Goal: Task Accomplishment & Management: Use online tool/utility

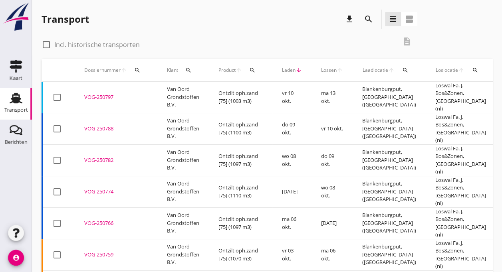
click at [92, 94] on div "VOG-250797" at bounding box center [115, 97] width 63 height 8
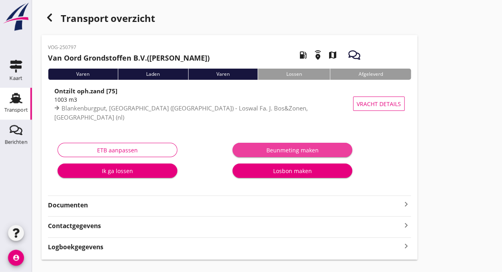
click at [295, 147] on div "Beunmeting maken" at bounding box center [292, 150] width 107 height 8
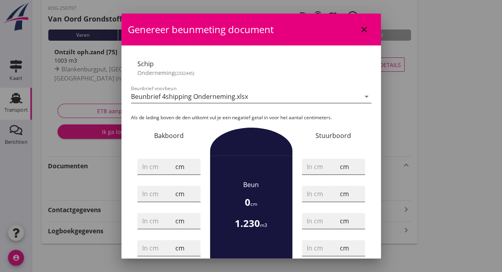
click at [362, 97] on icon "arrow_drop_down" at bounding box center [367, 97] width 10 height 10
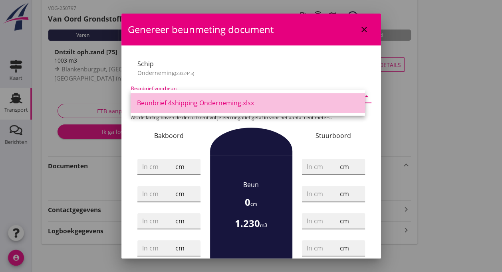
click at [360, 97] on link "Beunbrief 4shipping Onderneming.xlsx" at bounding box center [248, 102] width 234 height 19
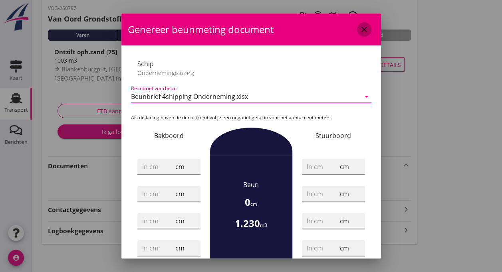
click at [359, 26] on icon "close" at bounding box center [364, 30] width 10 height 10
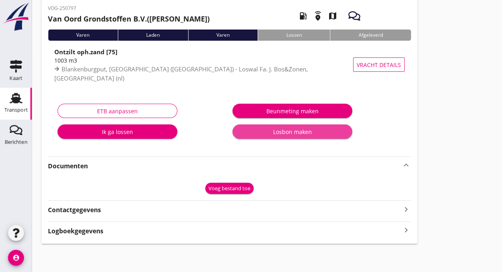
click at [289, 132] on div "Losbon maken" at bounding box center [292, 132] width 107 height 8
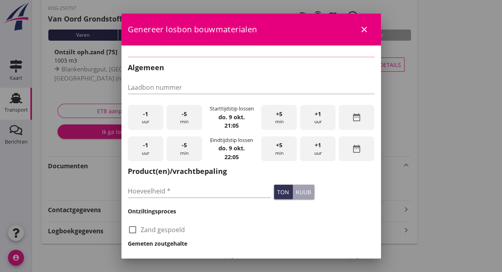
checkbox input "true"
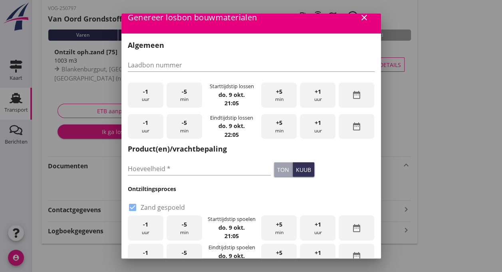
scroll to position [10, 0]
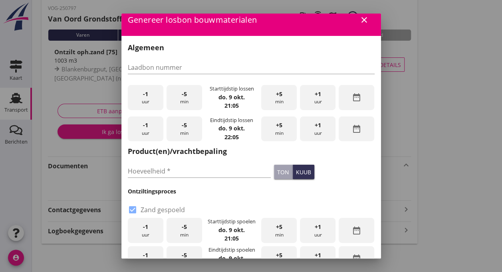
drag, startPoint x: 289, startPoint y: 132, endPoint x: 279, endPoint y: 59, distance: 73.7
click at [279, 59] on div "Algemeen Laadbon nummer -1 uur -5 min Starttijdstip lossen [DATE] 21:05 +5 min …" at bounding box center [251, 249] width 247 height 415
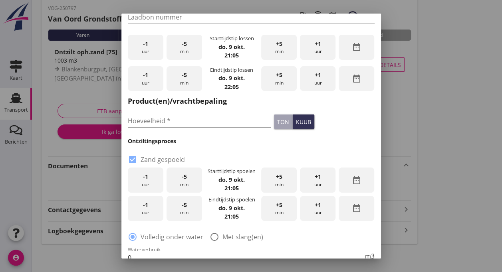
scroll to position [0, 0]
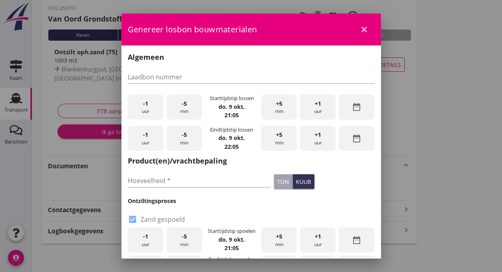
click at [363, 31] on div "close" at bounding box center [364, 30] width 14 height 10
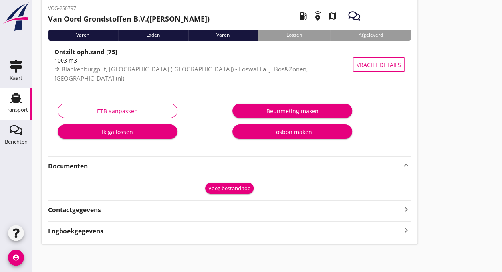
click at [15, 259] on icon "account_circle" at bounding box center [16, 258] width 16 height 16
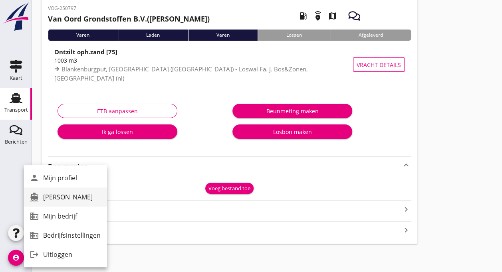
click at [57, 196] on div "[PERSON_NAME]" at bounding box center [71, 197] width 57 height 10
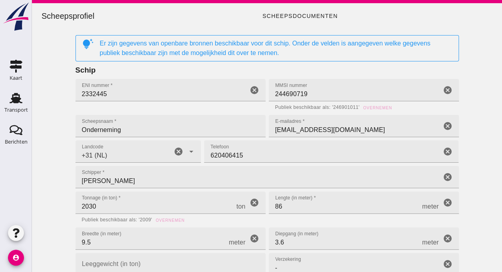
type input "+31 (NL)"
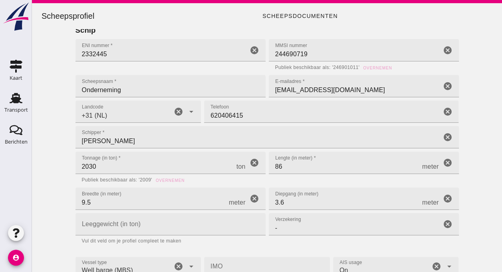
scroll to position [43, 0]
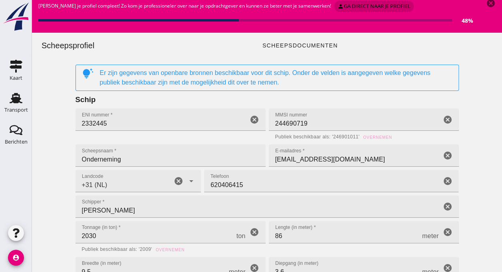
scroll to position [0, 0]
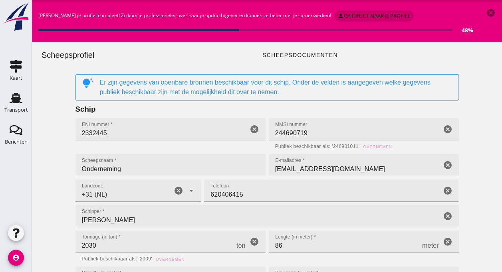
click at [490, 11] on icon "cancel" at bounding box center [491, 13] width 10 height 10
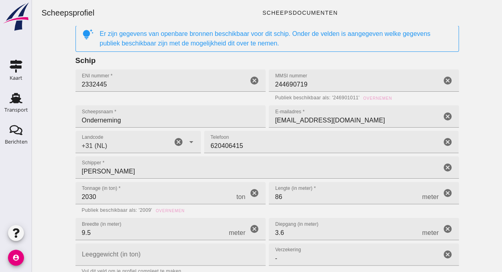
scroll to position [8, 0]
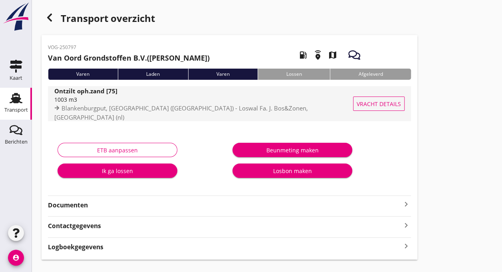
click at [373, 101] on span "Vracht details" at bounding box center [378, 104] width 44 height 8
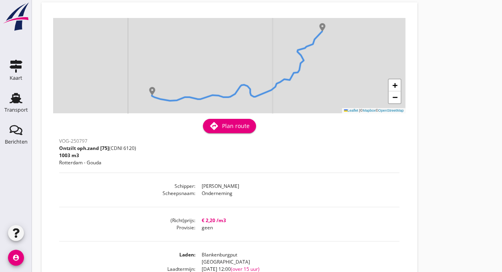
scroll to position [39, 0]
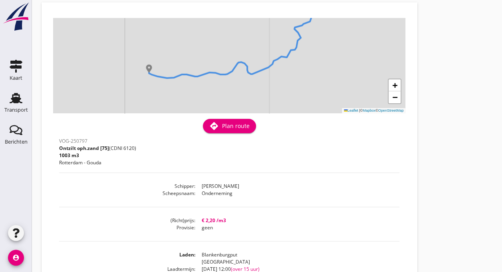
click at [214, 129] on icon "directions" at bounding box center [214, 126] width 10 height 10
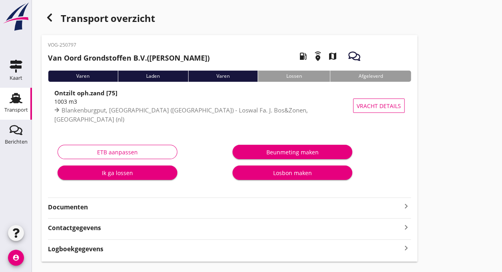
click at [97, 152] on div "ETB aanpassen" at bounding box center [117, 152] width 106 height 8
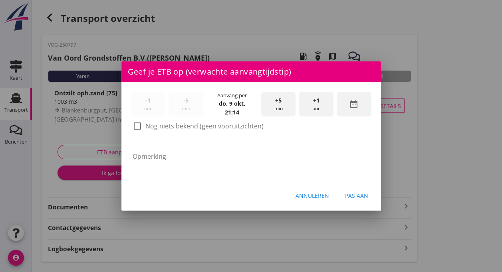
click at [305, 196] on div "Annuleren" at bounding box center [312, 196] width 34 height 8
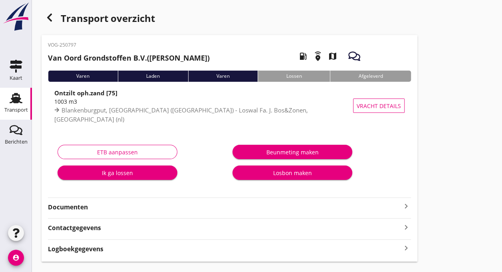
click at [63, 207] on strong "Documenten" at bounding box center [224, 207] width 353 height 9
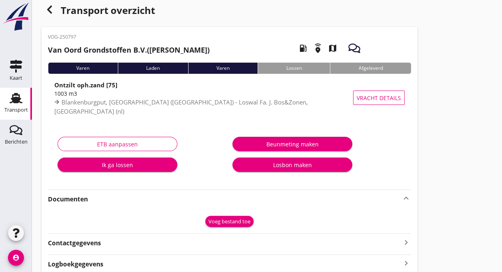
scroll to position [41, 0]
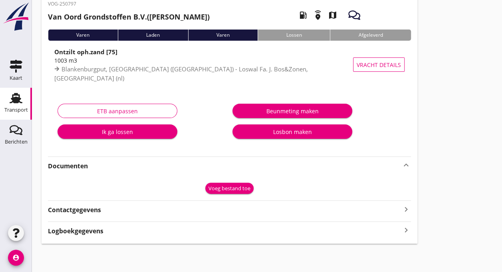
click at [231, 188] on div "Voeg bestand toe" at bounding box center [229, 189] width 42 height 8
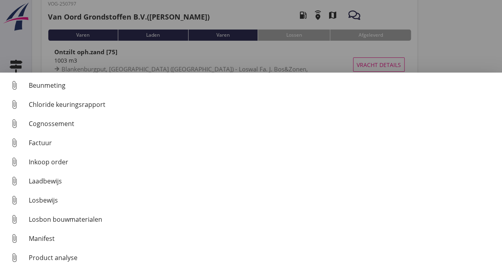
click at [45, 184] on div "Laadbewijs" at bounding box center [262, 181] width 467 height 10
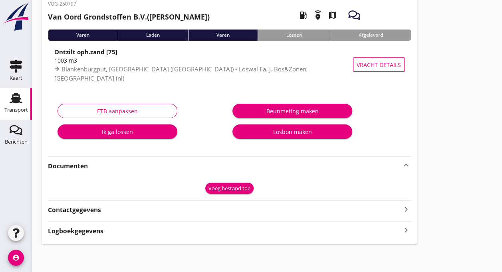
click at [134, 208] on div "Contactgegevens keyboard_arrow_right" at bounding box center [229, 209] width 363 height 11
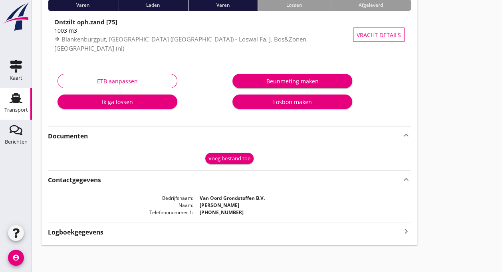
scroll to position [72, 0]
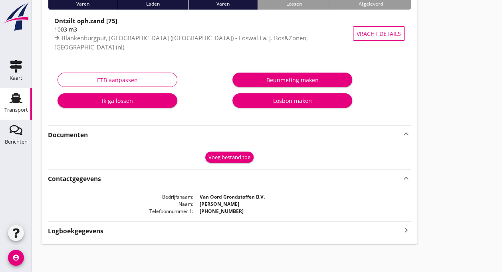
click at [134, 208] on dt "Telefoonnummer 1" at bounding box center [120, 211] width 145 height 7
click at [408, 230] on icon "keyboard_arrow_right" at bounding box center [406, 230] width 10 height 11
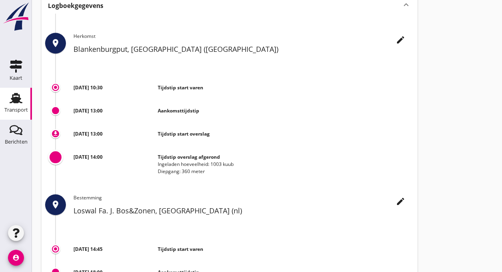
scroll to position [300, 0]
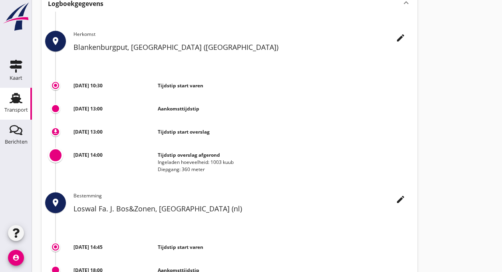
click at [56, 132] on icon "download" at bounding box center [55, 132] width 6 height 6
click at [57, 130] on icon "download" at bounding box center [55, 132] width 6 height 6
drag, startPoint x: 57, startPoint y: 130, endPoint x: 69, endPoint y: 133, distance: 11.8
click at [69, 133] on div "download [DATE] 13:00 Tijdstip start overslag" at bounding box center [229, 133] width 363 height 23
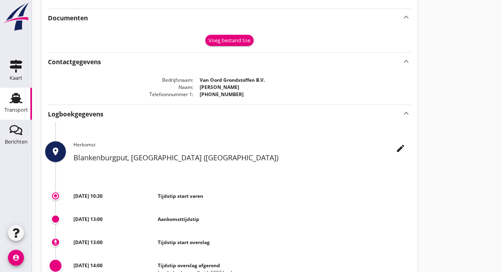
scroll to position [197, 0]
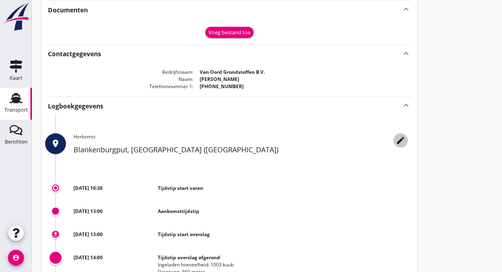
click at [396, 140] on icon "edit" at bounding box center [401, 141] width 10 height 10
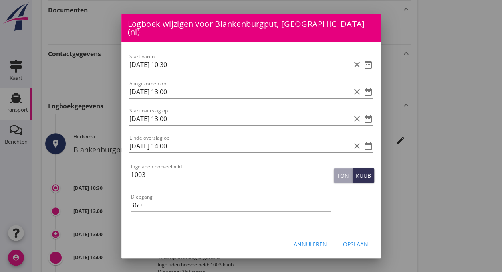
scroll to position [0, 0]
click at [305, 240] on div "Annuleren" at bounding box center [310, 244] width 34 height 8
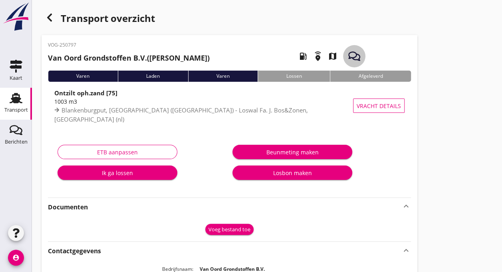
click at [355, 55] on icon "button" at bounding box center [354, 56] width 12 height 12
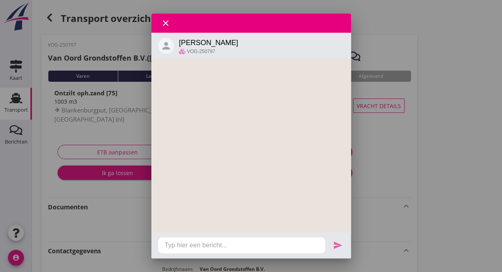
click at [163, 25] on icon "close" at bounding box center [166, 23] width 10 height 10
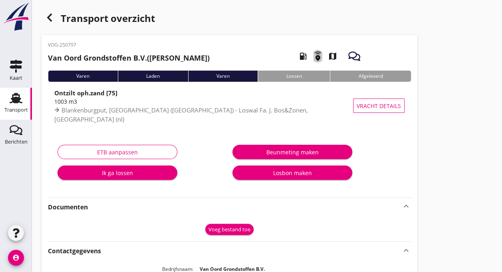
click at [315, 57] on icon "emergency_share" at bounding box center [318, 56] width 22 height 22
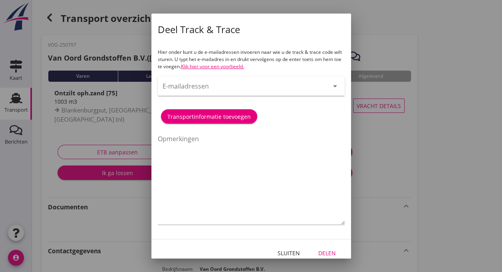
click at [175, 59] on p "Hier onder kunt u de e-mailadressen invoeren naar wie u de track & trace code w…" at bounding box center [251, 60] width 187 height 22
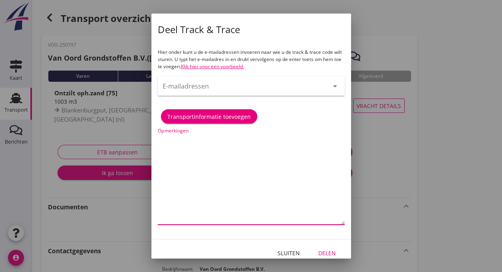
click at [308, 147] on textarea "Opmerkingen" at bounding box center [251, 179] width 187 height 92
click at [286, 254] on div "Sluiten" at bounding box center [288, 253] width 22 height 8
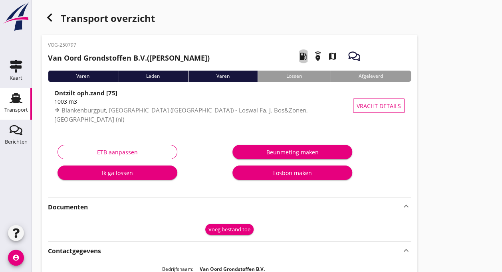
click at [299, 58] on icon "local_gas_station" at bounding box center [303, 56] width 22 height 22
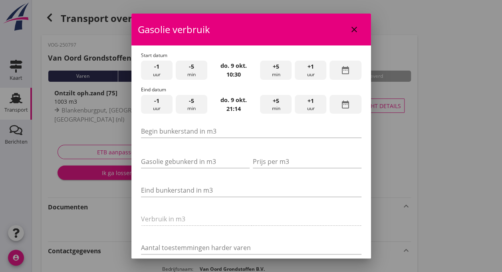
scroll to position [32, 0]
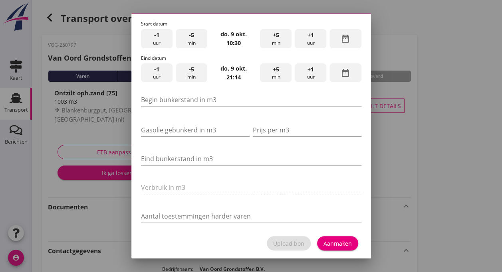
drag, startPoint x: 307, startPoint y: 16, endPoint x: 429, endPoint y: 20, distance: 122.2
click at [386, 25] on div at bounding box center [251, 136] width 502 height 272
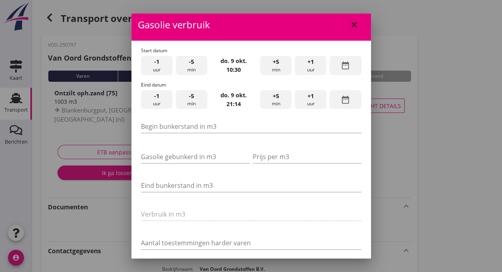
scroll to position [0, 0]
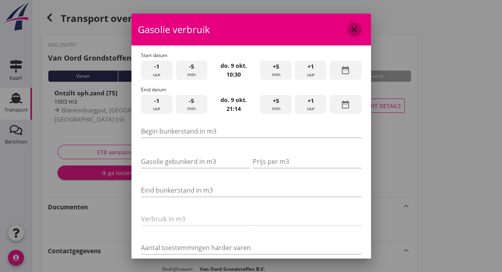
click at [349, 28] on icon "close" at bounding box center [354, 30] width 10 height 10
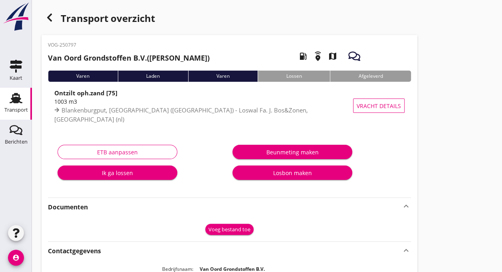
click at [317, 59] on icon "emergency_share" at bounding box center [318, 56] width 22 height 22
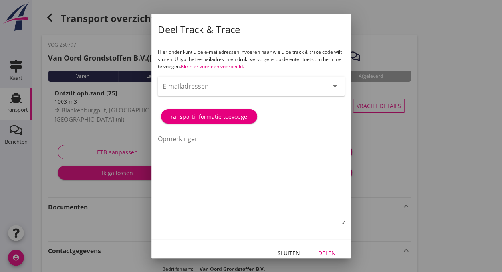
click at [442, 30] on div at bounding box center [251, 136] width 502 height 272
click at [278, 253] on div "Sluiten" at bounding box center [288, 253] width 22 height 8
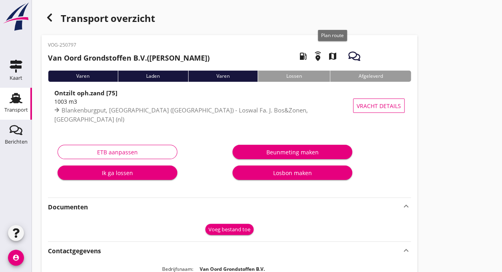
click at [334, 57] on icon "map" at bounding box center [332, 56] width 22 height 22
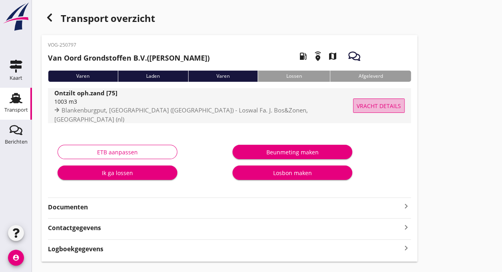
click at [374, 108] on span "Vracht details" at bounding box center [378, 106] width 44 height 8
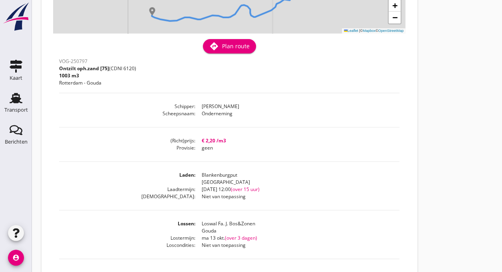
scroll to position [119, 0]
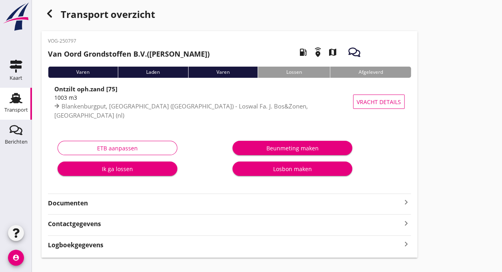
scroll to position [18, 0]
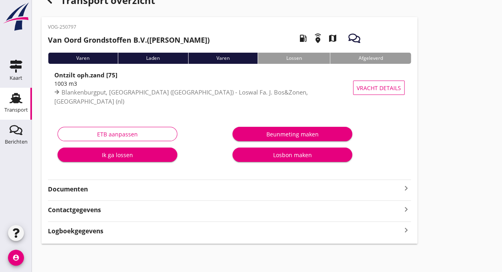
click at [305, 155] on div "Losbon maken" at bounding box center [292, 155] width 107 height 8
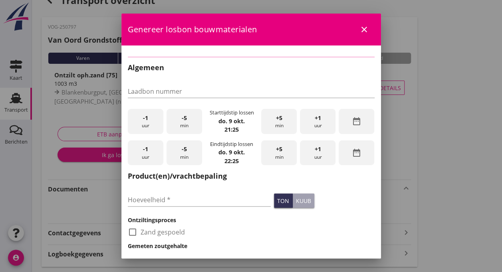
checkbox input "true"
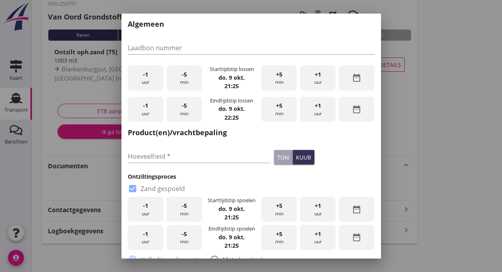
scroll to position [0, 0]
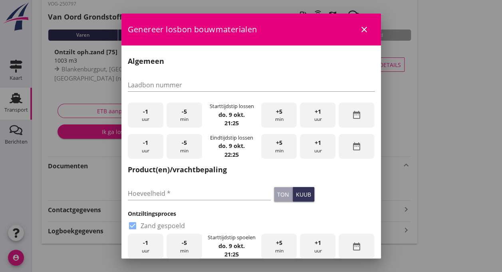
click at [359, 30] on icon "close" at bounding box center [364, 30] width 10 height 10
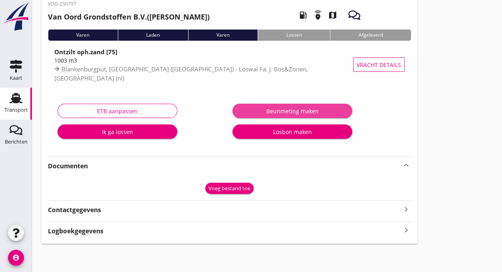
click at [287, 111] on div "Beunmeting maken" at bounding box center [292, 111] width 107 height 8
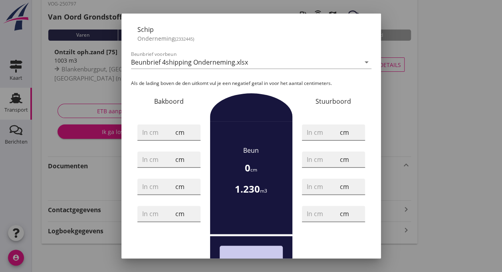
scroll to position [32, 0]
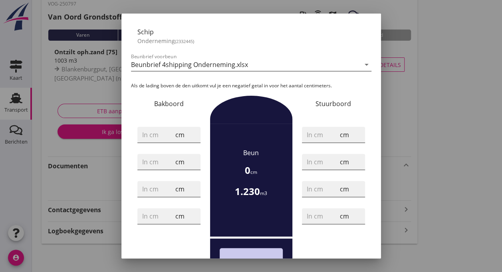
click at [358, 71] on div "Beunbrief voorbeun Beunbrief 4shipping Onderneming.xlsx arrow_drop_down" at bounding box center [251, 64] width 240 height 13
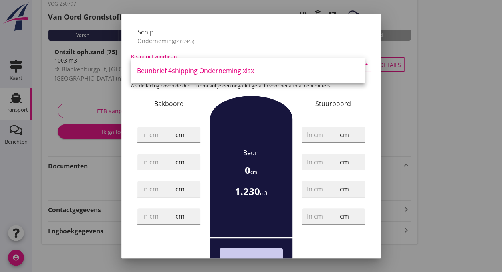
click at [338, 38] on div "Onderneming (2332445)" at bounding box center [251, 41] width 228 height 8
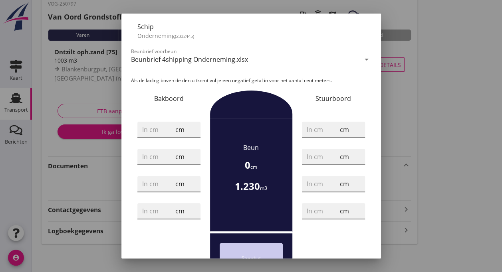
scroll to position [37, 0]
click at [167, 129] on input "3" at bounding box center [158, 130] width 32 height 13
click at [168, 129] on input "4" at bounding box center [158, 130] width 32 height 13
click at [168, 129] on input "5" at bounding box center [158, 130] width 32 height 13
click at [168, 129] on input "6" at bounding box center [158, 130] width 32 height 13
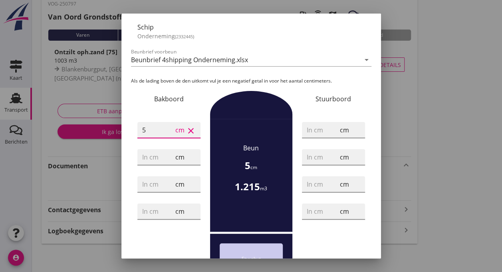
click at [168, 133] on input "5" at bounding box center [158, 130] width 32 height 13
click at [168, 133] on input "4" at bounding box center [158, 130] width 32 height 13
click at [168, 133] on input "3" at bounding box center [158, 130] width 32 height 13
click at [168, 133] on input "2" at bounding box center [158, 130] width 32 height 13
click at [168, 133] on input "1" at bounding box center [158, 130] width 32 height 13
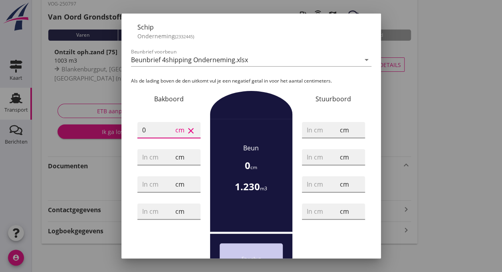
click at [168, 133] on input "0" at bounding box center [158, 130] width 32 height 13
click at [168, 133] on input "-1" at bounding box center [158, 130] width 32 height 13
click at [168, 133] on input "-2" at bounding box center [158, 130] width 32 height 13
click at [168, 133] on input "-3" at bounding box center [158, 130] width 32 height 13
click at [168, 129] on input "-2" at bounding box center [158, 130] width 32 height 13
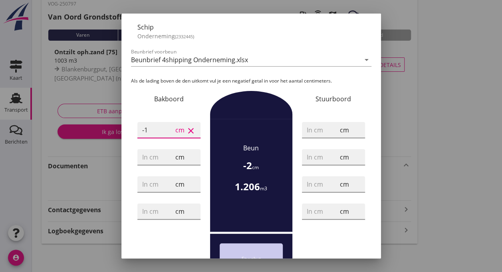
click at [168, 129] on input "-1" at bounding box center [158, 130] width 32 height 13
type input "0"
click at [168, 129] on input "0" at bounding box center [158, 130] width 32 height 13
click at [189, 129] on icon "clear" at bounding box center [191, 131] width 10 height 10
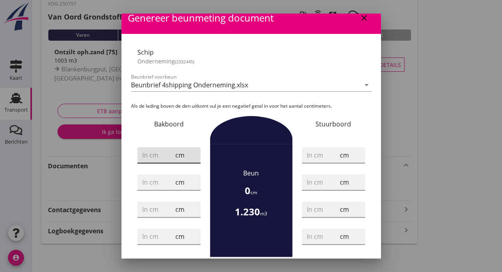
scroll to position [0, 0]
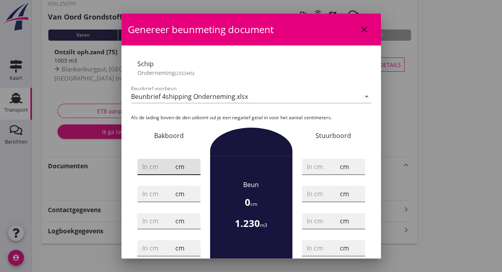
click at [360, 28] on icon "close" at bounding box center [364, 30] width 10 height 10
